Goal: Book appointment/travel/reservation

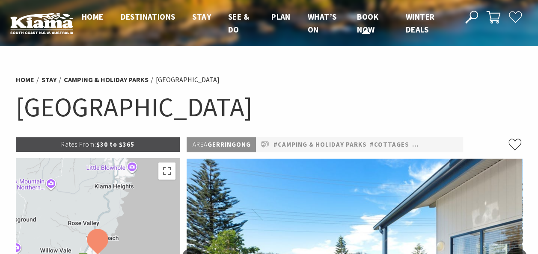
click at [361, 21] on span "Book now" at bounding box center [367, 23] width 21 height 23
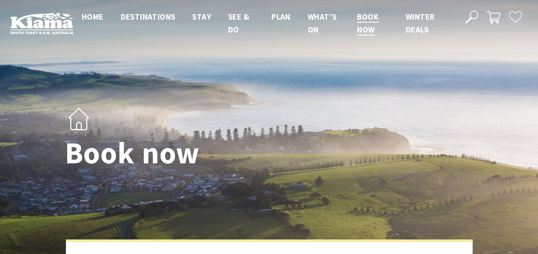
select select "3"
select select "2"
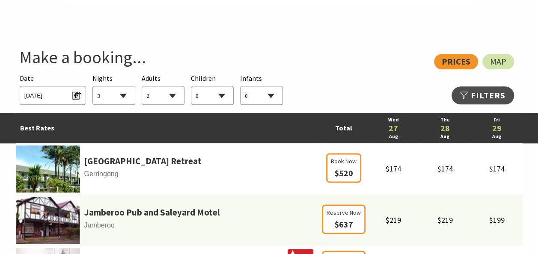
scroll to position [457, 0]
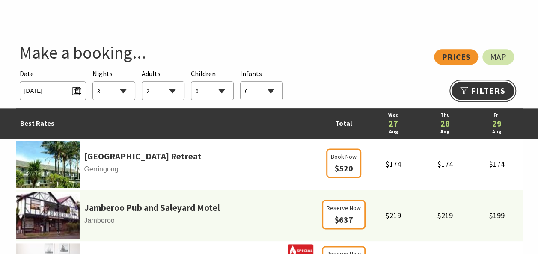
click at [486, 85] on link "Refine Results >>" at bounding box center [483, 91] width 63 height 18
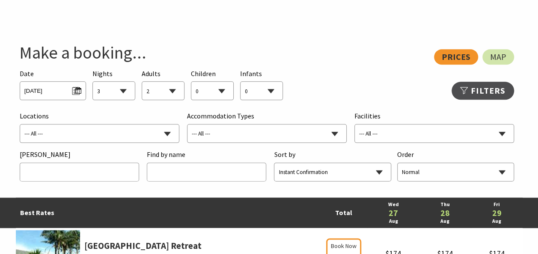
click at [342, 134] on select "--- All --- B&B/Guesthouse Budget/Backpackers Caravan Parks & Camping Chalets/V…" at bounding box center [267, 134] width 159 height 19
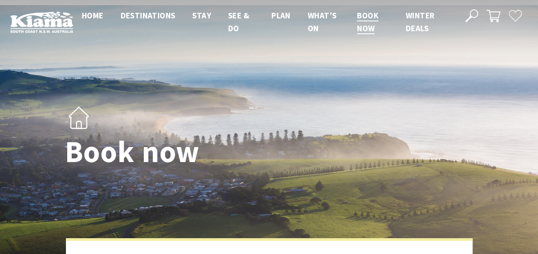
scroll to position [0, 0]
